Goal: Information Seeking & Learning: Learn about a topic

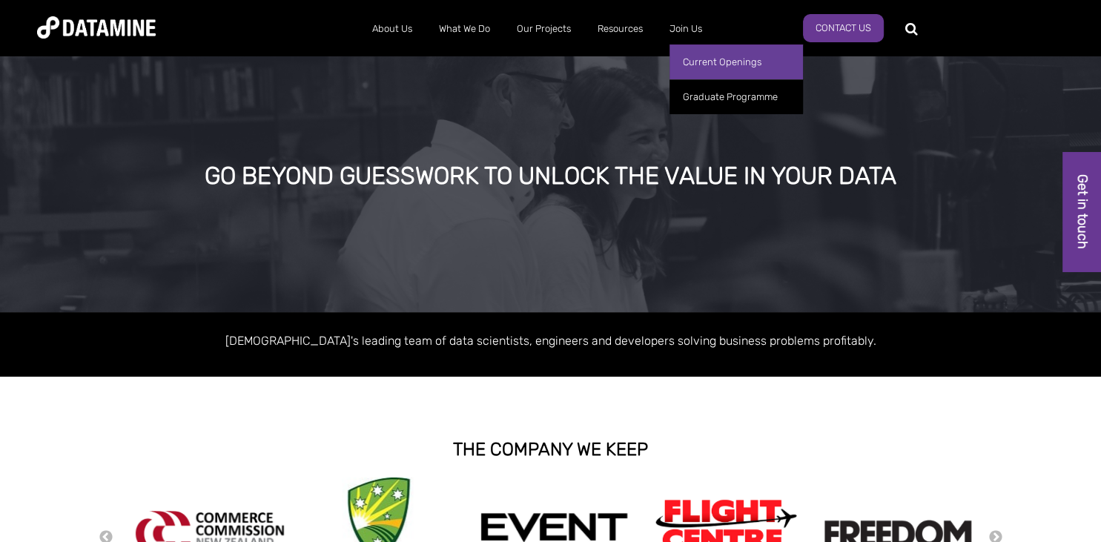
click at [695, 64] on link "Current Openings" at bounding box center [735, 61] width 133 height 35
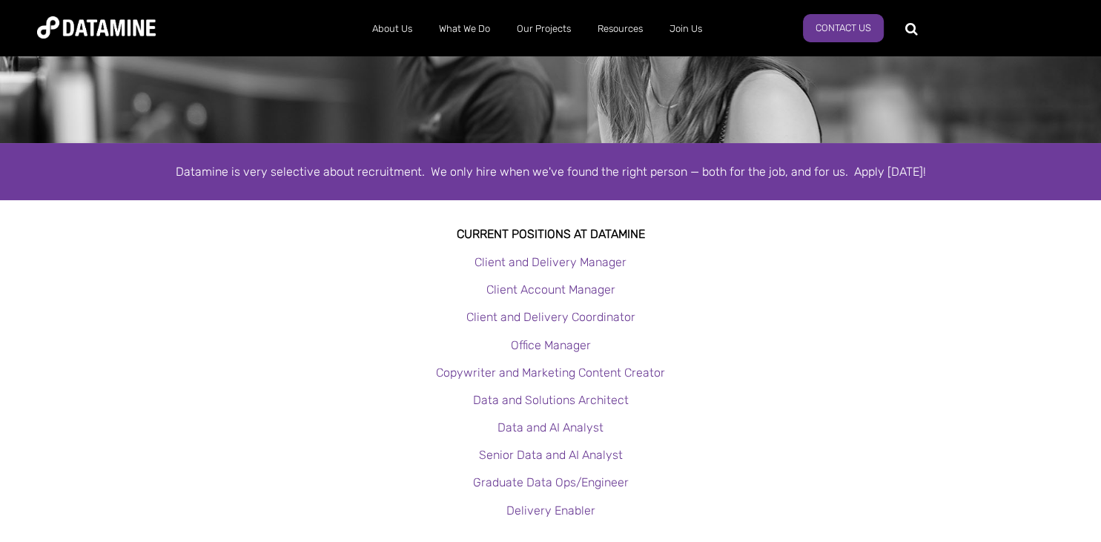
scroll to position [190, 0]
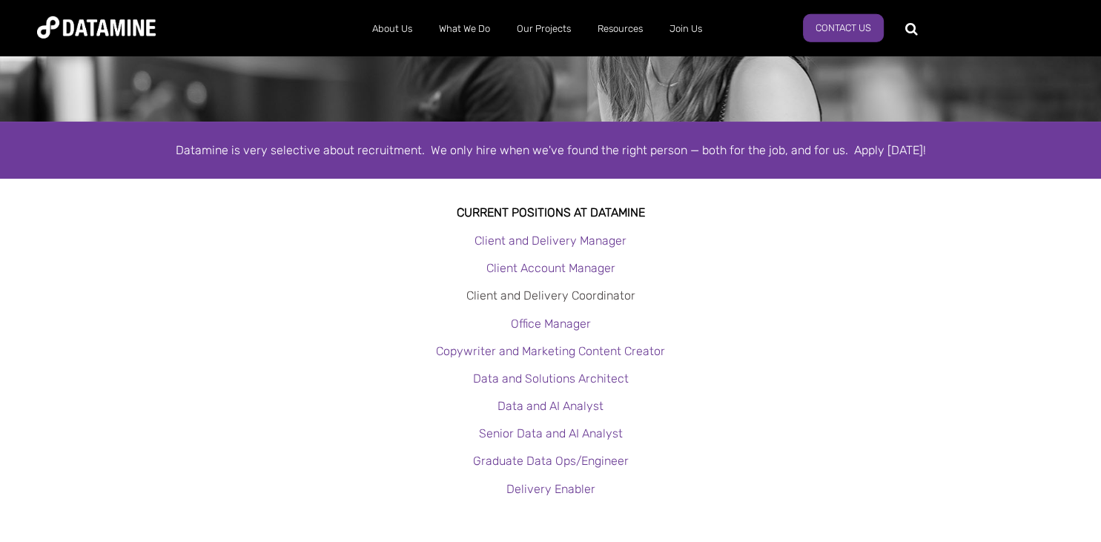
click at [584, 299] on link "Client and Delivery Coordinator" at bounding box center [550, 295] width 169 height 14
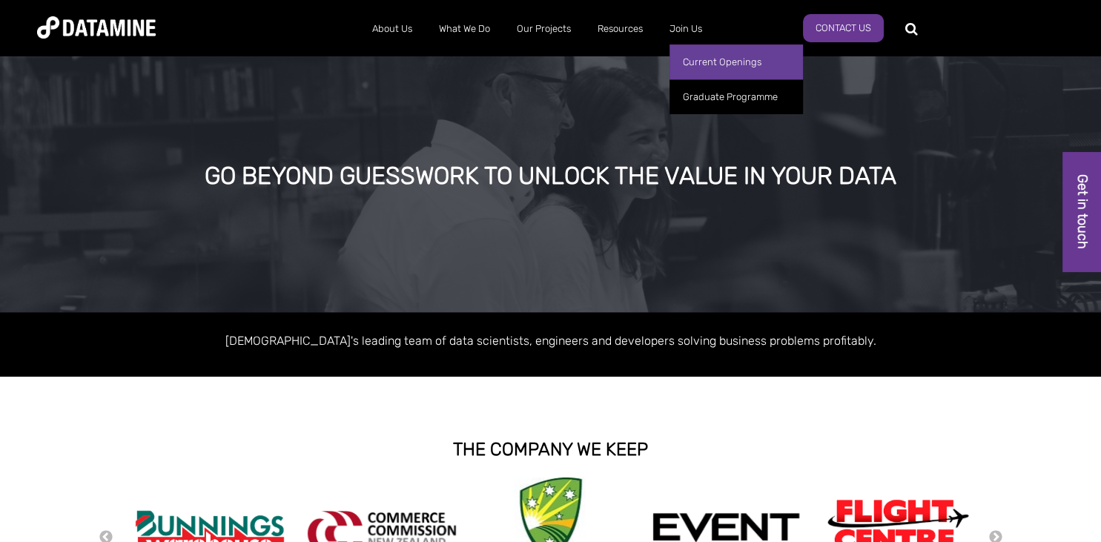
click at [700, 63] on link "Current Openings" at bounding box center [735, 61] width 133 height 35
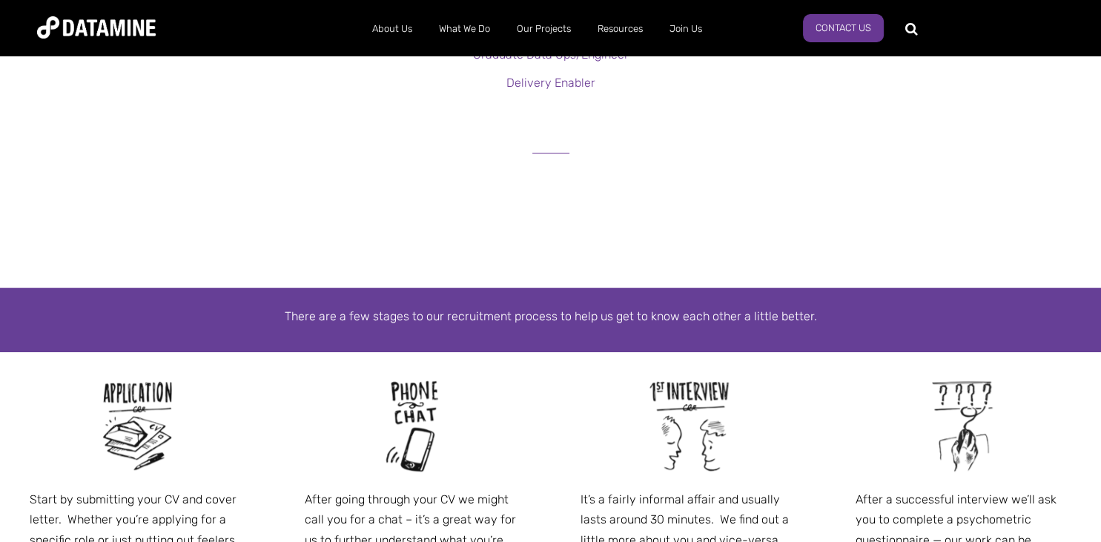
scroll to position [588, 0]
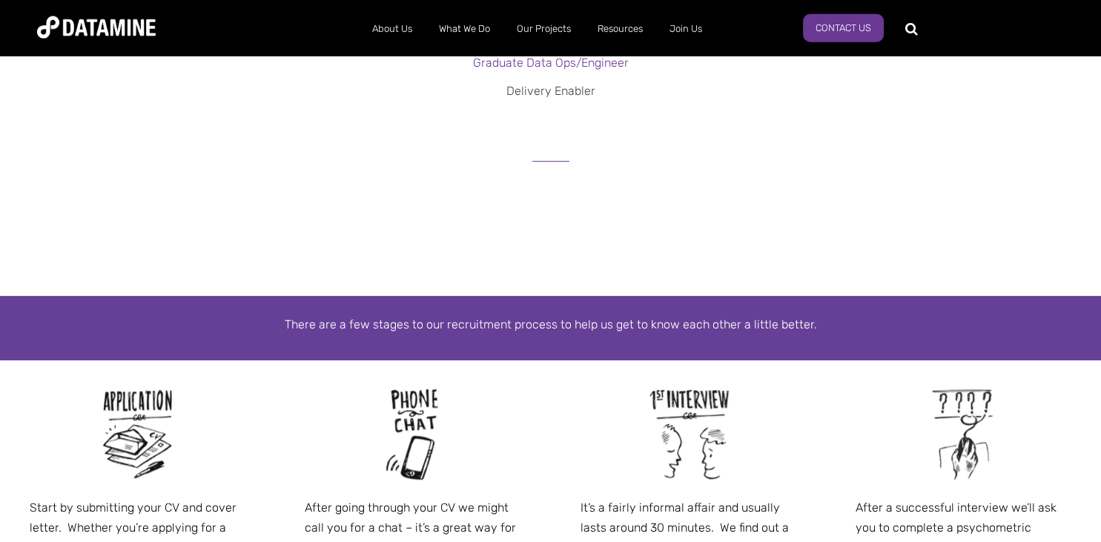
click at [554, 93] on link "Delivery Enabler" at bounding box center [550, 91] width 89 height 14
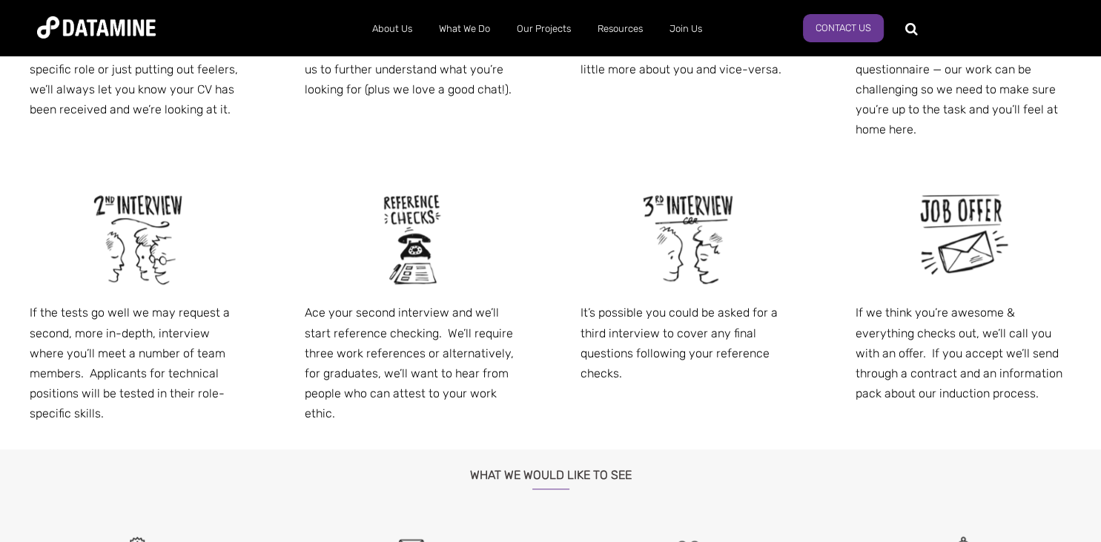
scroll to position [2075, 0]
